Goal: Task Accomplishment & Management: Complete application form

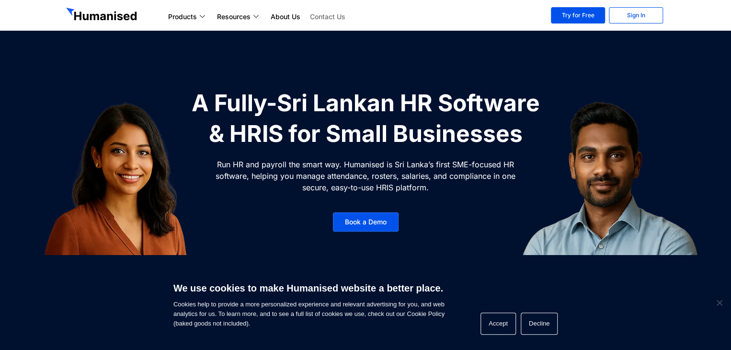
click at [328, 17] on link "Contact Us" at bounding box center [327, 16] width 45 height 11
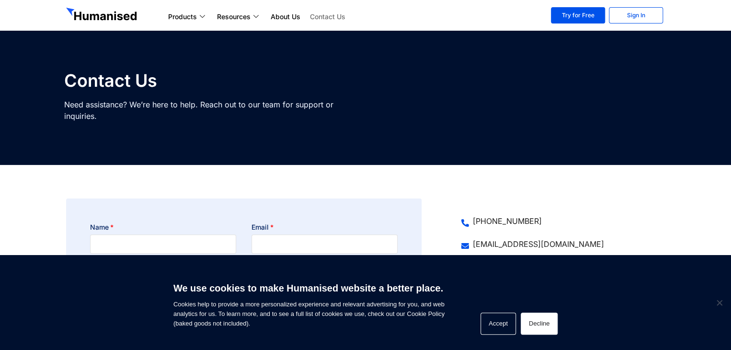
click at [542, 320] on button "Decline" at bounding box center [539, 323] width 37 height 22
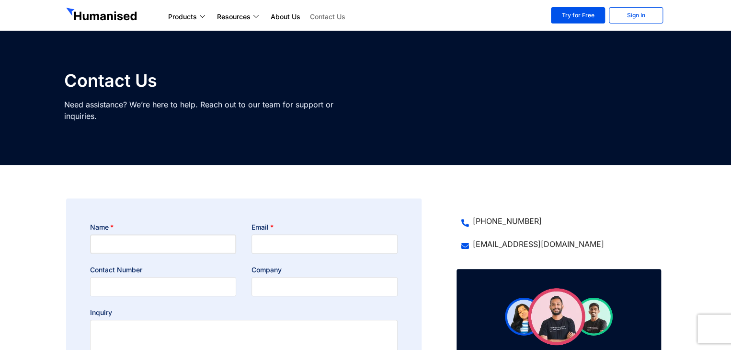
click at [184, 242] on input "Name" at bounding box center [163, 243] width 146 height 19
type input "saliya"
type input "w"
click at [184, 242] on input "saliya" at bounding box center [163, 243] width 146 height 19
type input "saliya weerasinghe"
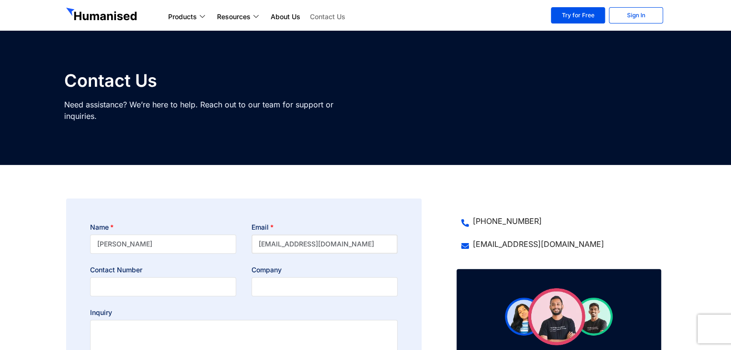
type input "saliya@truefoamglobal.com"
drag, startPoint x: 356, startPoint y: 243, endPoint x: 245, endPoint y: 246, distance: 110.7
click at [245, 246] on div "Email saliya@truefoamglobal.com" at bounding box center [324, 237] width 161 height 31
click at [158, 292] on input "Contact Number" at bounding box center [163, 286] width 146 height 19
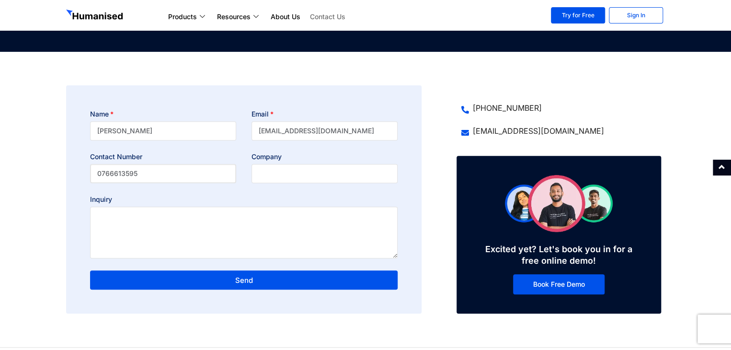
scroll to position [117, 0]
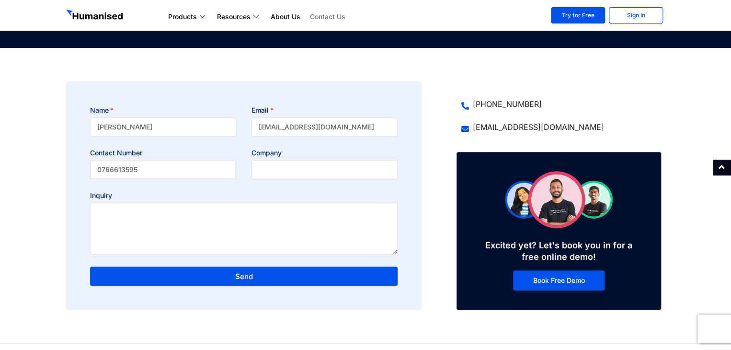
type input "0766613595"
click at [113, 209] on textarea "Inquiry" at bounding box center [244, 229] width 308 height 52
paste textarea "Subject: Request for Quotation – HR Payroll System Dear [Service Provider's Nam…"
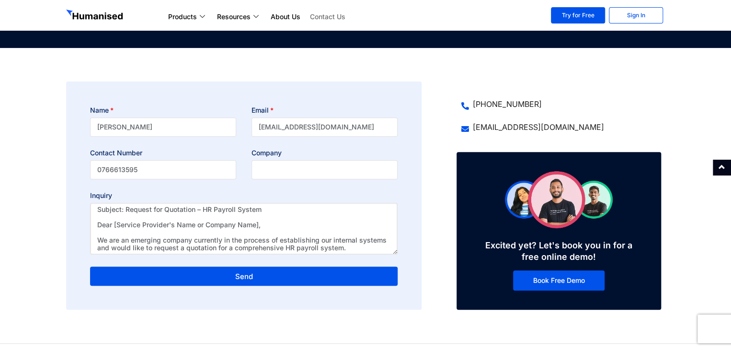
click at [263, 226] on textarea "Subject: Request for Quotation – HR Payroll System Dear [Service Provider's Nam…" at bounding box center [244, 229] width 308 height 52
paste textarea "Humanised"
click at [193, 228] on textarea "Subject: Request for Quotation – HR Payroll System Dear Humanised We are an eme…" at bounding box center [244, 229] width 308 height 52
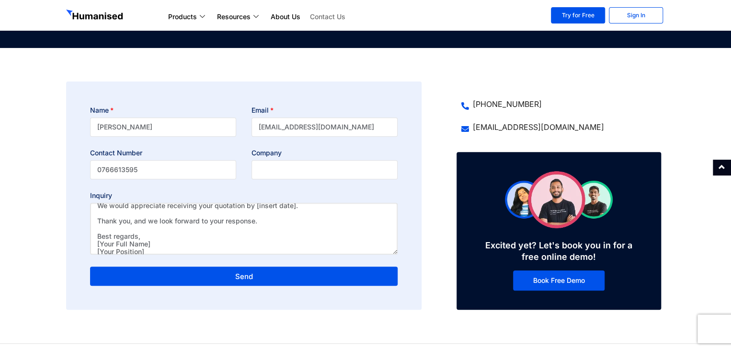
scroll to position [153, 0]
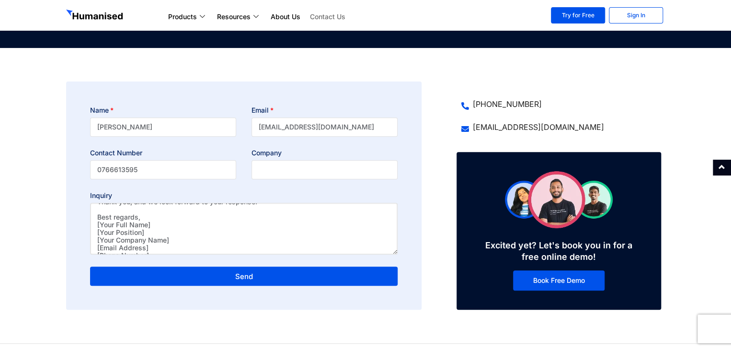
click at [152, 223] on textarea "Subject: Request for Quotation – HR Payroll System Dear Humanised We are an eme…" at bounding box center [244, 229] width 308 height 52
click at [150, 215] on textarea "Subject: Request for Quotation – HR Payroll System Dear Humanised We are an eme…" at bounding box center [244, 229] width 308 height 52
click at [109, 232] on textarea "Subject: Request for Quotation – HR Payroll System Dear Humanised We are an eme…" at bounding box center [244, 229] width 308 height 52
click at [148, 240] on textarea "Subject: Request for Quotation – HR Payroll System Dear Humanised We are an eme…" at bounding box center [244, 229] width 308 height 52
click at [193, 247] on textarea "Subject: Request for Quotation – HR Payroll System Dear Humanised We are an eme…" at bounding box center [244, 229] width 308 height 52
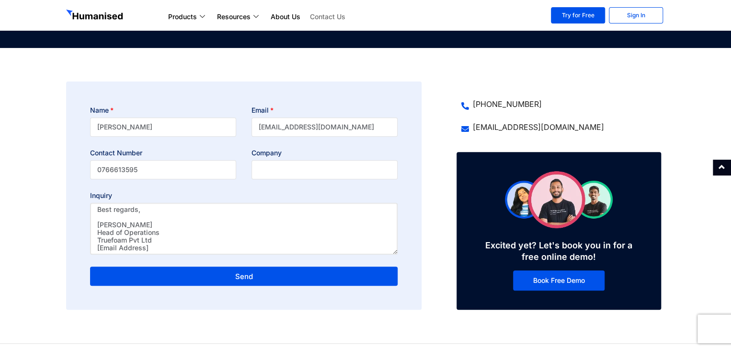
scroll to position [161, 0]
click at [154, 240] on textarea "Subject: Request for Quotation – HR Payroll System Dear Humanised We are an eme…" at bounding box center [244, 229] width 308 height 52
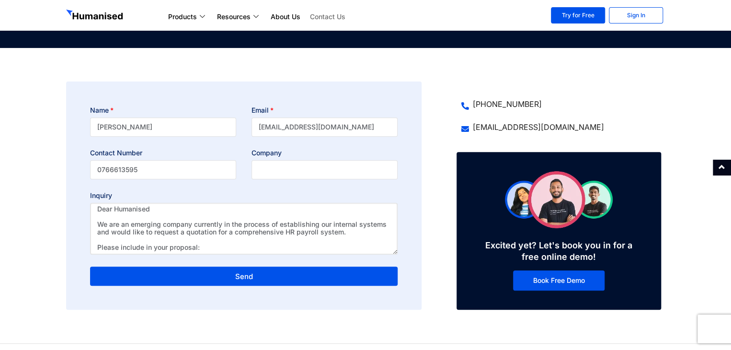
scroll to position [0, 0]
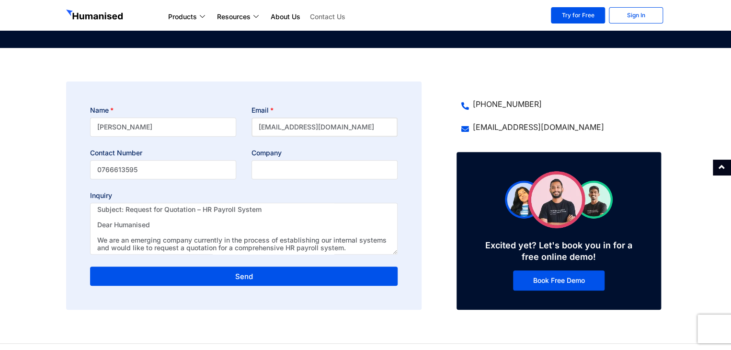
drag, startPoint x: 367, startPoint y: 124, endPoint x: 257, endPoint y: 131, distance: 109.9
click at [257, 131] on input "saliya@truefoamglobal.com" at bounding box center [325, 126] width 146 height 19
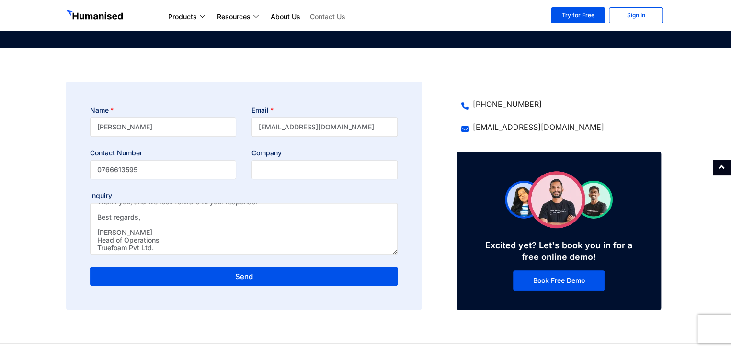
click at [176, 240] on textarea "Subject: Request for Quotation – HR Payroll System Dear Humanised We are an eme…" at bounding box center [244, 229] width 308 height 52
paste textarea "saliya@truefoamglobal.com"
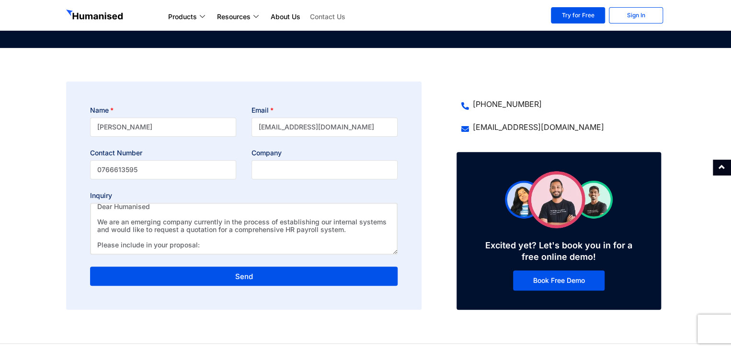
scroll to position [169, 0]
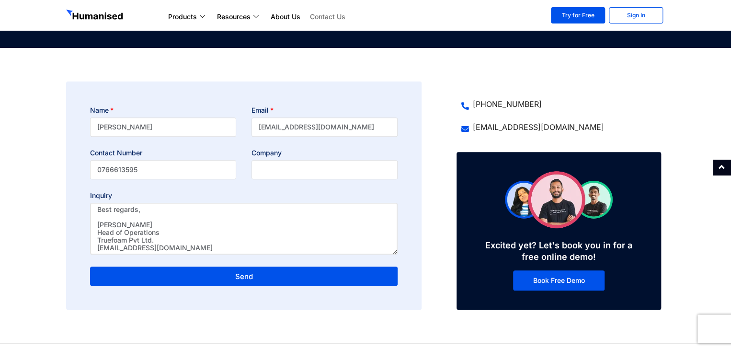
drag, startPoint x: 98, startPoint y: 209, endPoint x: 398, endPoint y: 268, distance: 306.1
click at [398, 268] on div "Name saliya weerasinghe Email saliya@truefoamglobal.com Contact Number 07666135…" at bounding box center [243, 201] width 323 height 192
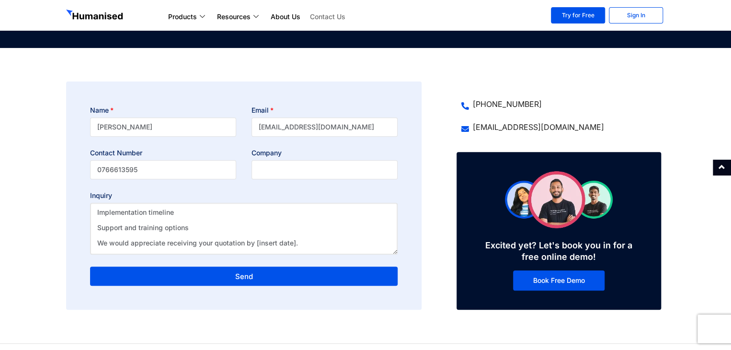
scroll to position [92, 0]
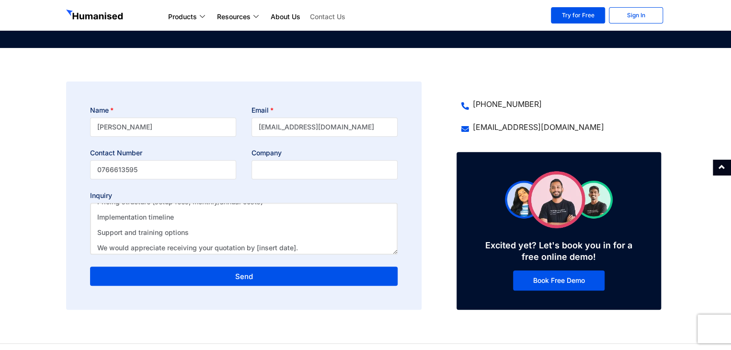
click at [294, 248] on textarea "Subject: Request for Quotation – HR Payroll System Dear Humanised We are an eme…" at bounding box center [244, 229] width 308 height 52
drag, startPoint x: 154, startPoint y: 230, endPoint x: 97, endPoint y: 230, distance: 56.5
click at [97, 230] on textarea "Subject: Request for Quotation – HR Payroll System Dear Humanised We are an eme…" at bounding box center [244, 229] width 308 height 52
type textarea "Subject: Request for Quotation – HR Payroll System Dear Humanised We are an eme…"
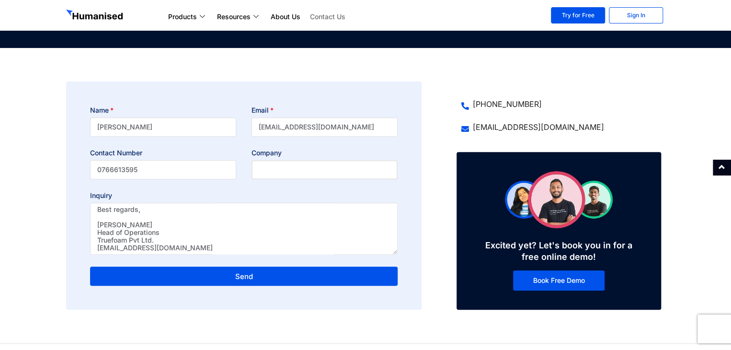
click at [268, 165] on input "Company" at bounding box center [325, 169] width 146 height 19
paste input "Truefoam Pvt Ltd."
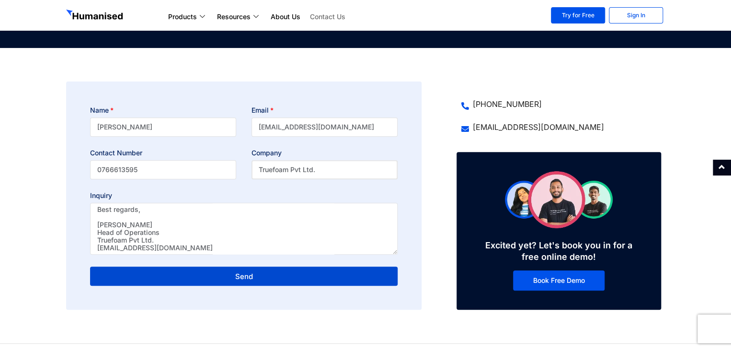
type input "Truefoam Pvt Ltd."
click at [250, 273] on span "Send" at bounding box center [244, 276] width 18 height 7
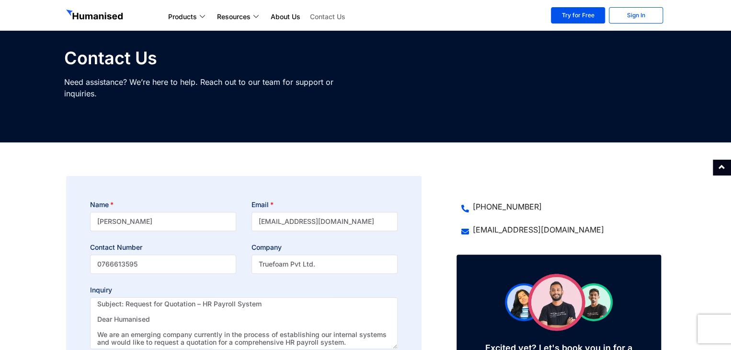
scroll to position [23, 0]
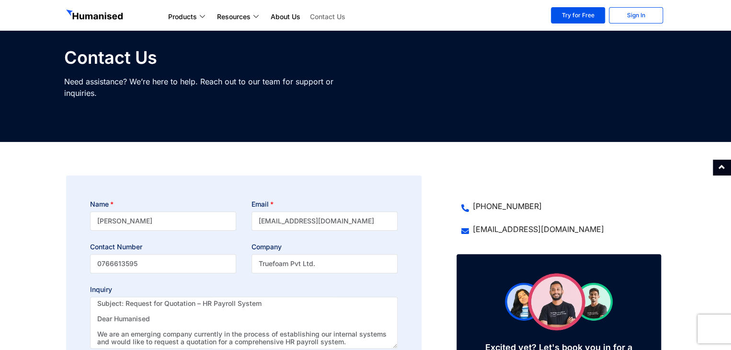
click at [483, 206] on span "[PHONE_NUMBER]" at bounding box center [506, 205] width 71 height 11
drag, startPoint x: 500, startPoint y: 203, endPoint x: 540, endPoint y: 181, distance: 45.0
click at [540, 181] on div "+94 76 443 7726 support@gethumanised.com Excited yet? Let's book you in for a f…" at bounding box center [546, 294] width 240 height 246
drag, startPoint x: 516, startPoint y: 204, endPoint x: 479, endPoint y: 204, distance: 36.9
click at [479, 204] on span "[PHONE_NUMBER]" at bounding box center [506, 205] width 71 height 11
